Goal: Browse casually

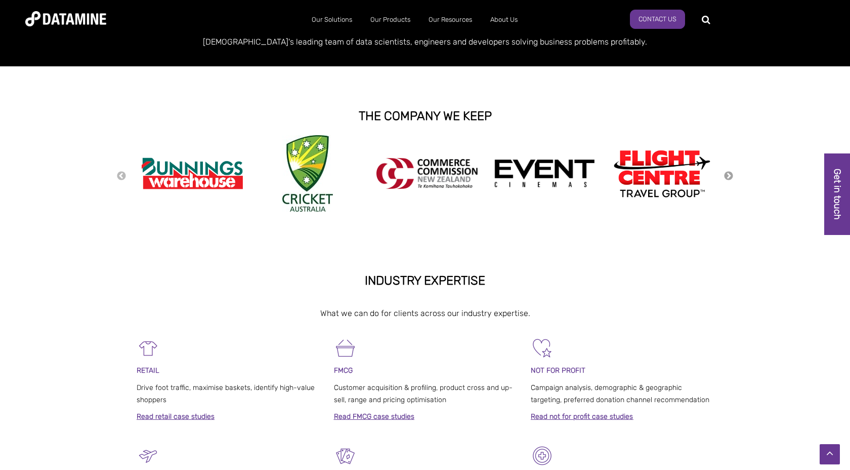
click at [731, 174] on button "Next" at bounding box center [729, 176] width 10 height 11
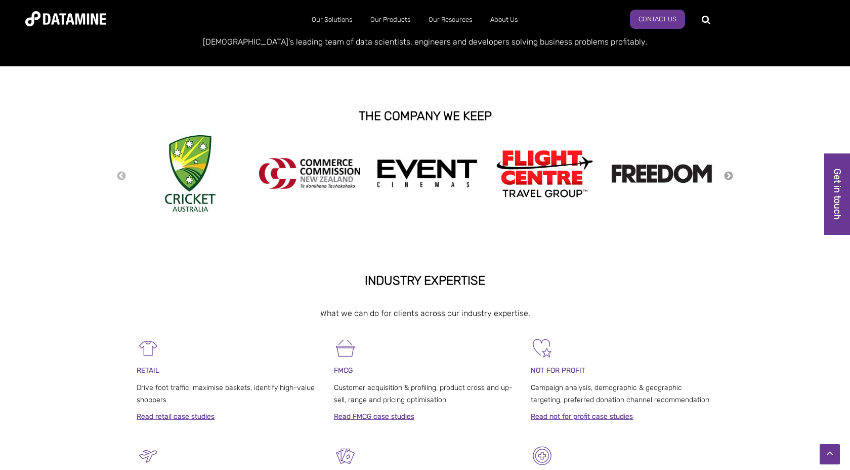
click at [731, 174] on button "Next" at bounding box center [729, 176] width 10 height 11
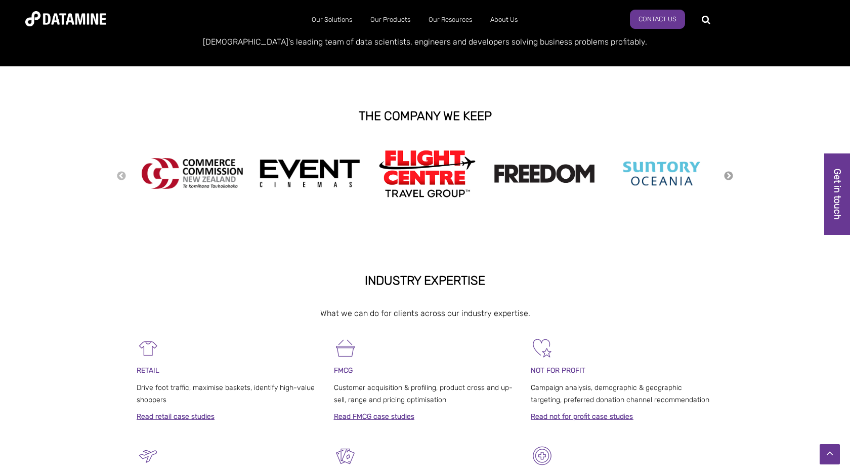
click at [731, 174] on button "Next" at bounding box center [729, 176] width 10 height 11
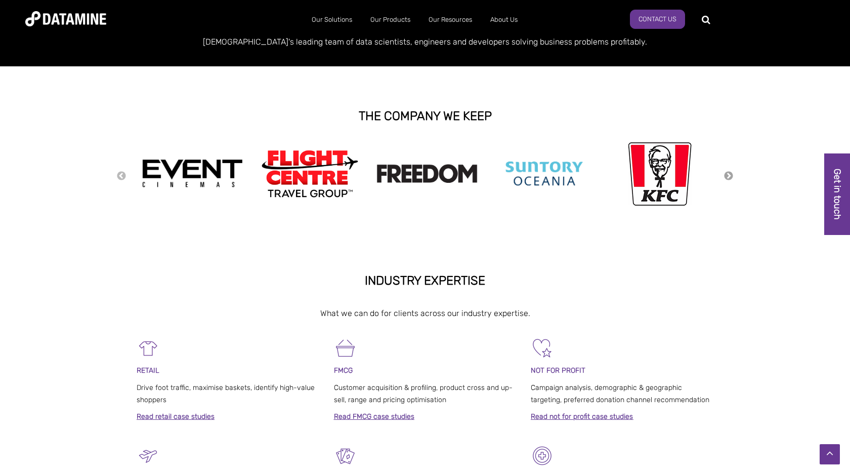
click at [731, 174] on button "Next" at bounding box center [729, 176] width 10 height 11
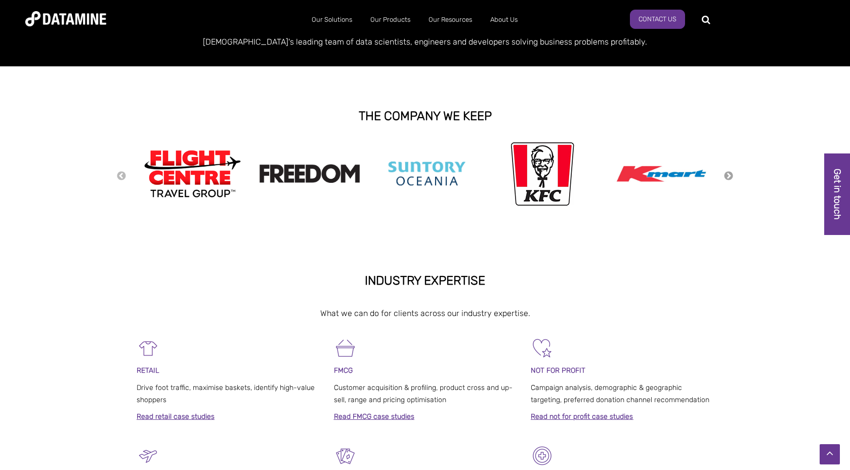
click at [731, 174] on button "Next" at bounding box center [729, 176] width 10 height 11
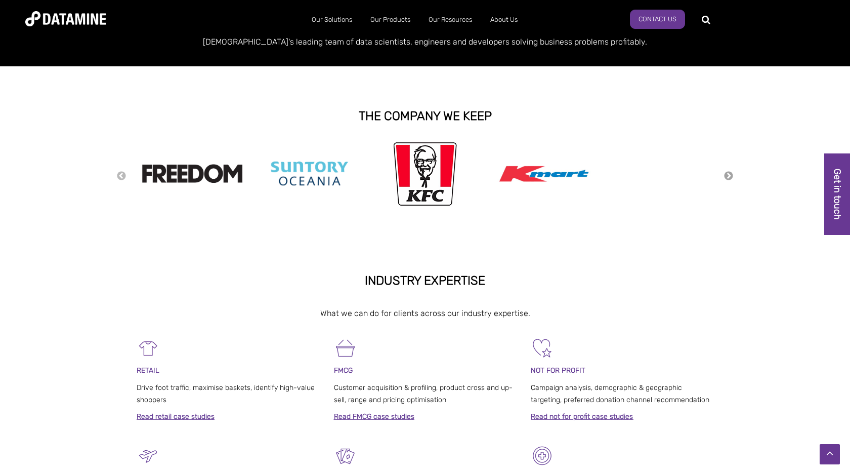
click at [731, 174] on button "Next" at bounding box center [729, 176] width 10 height 11
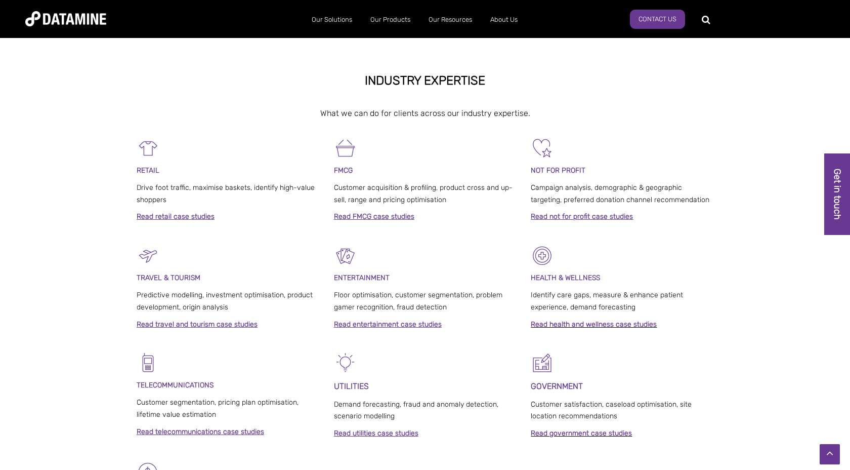
scroll to position [392, 0]
